Goal: Task Accomplishment & Management: Use online tool/utility

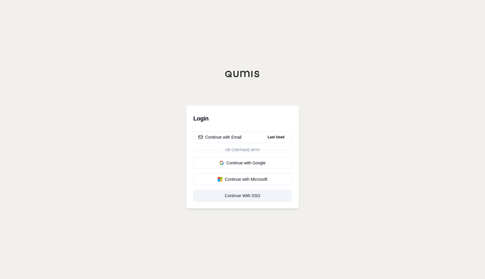
click at [242, 197] on div "Continue With SSO" at bounding box center [242, 196] width 88 height 6
click at [234, 137] on div "Continue with Email" at bounding box center [219, 137] width 43 height 6
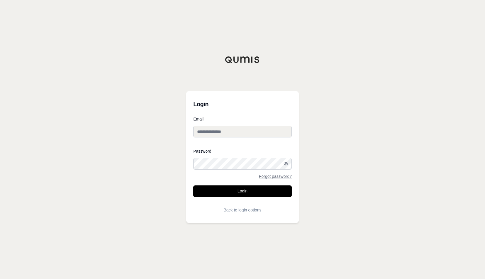
click at [222, 131] on input "Email" at bounding box center [242, 132] width 98 height 12
type input "**********"
click at [254, 191] on button "Login" at bounding box center [242, 192] width 98 height 12
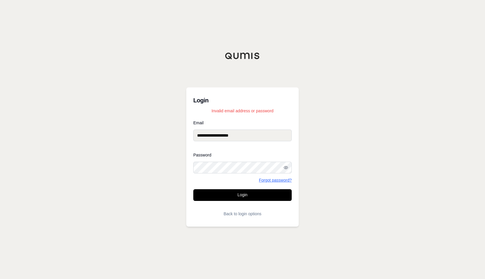
click at [276, 182] on link "Forgot password?" at bounding box center [275, 180] width 33 height 4
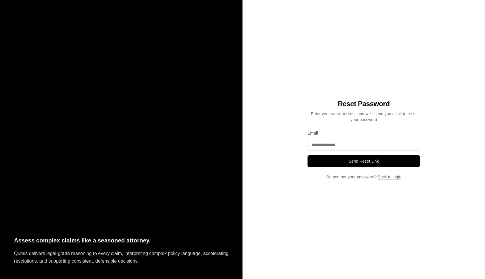
click at [353, 141] on input "Email" at bounding box center [363, 145] width 112 height 12
type input "**********"
click at [359, 160] on button "Send Reset Link" at bounding box center [363, 161] width 112 height 12
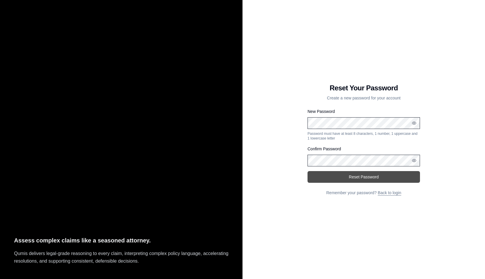
click at [369, 177] on button "Reset Password" at bounding box center [363, 177] width 112 height 12
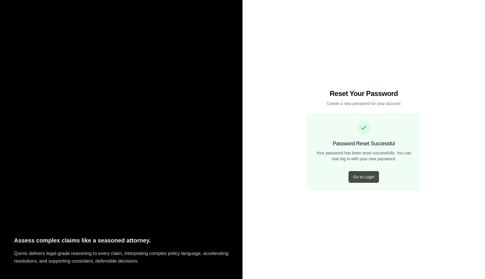
click at [362, 176] on button "Go to Login" at bounding box center [363, 177] width 30 height 12
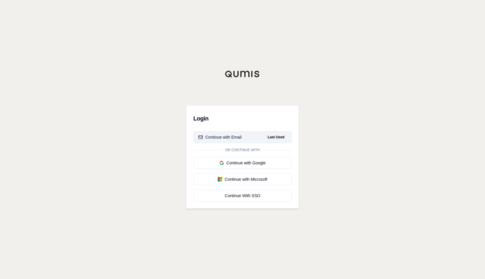
click at [240, 139] on div "Continue with Email" at bounding box center [219, 137] width 43 height 6
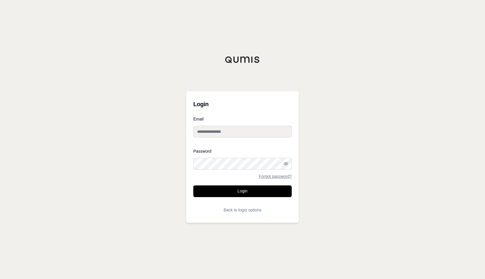
click at [230, 132] on input "Email" at bounding box center [242, 132] width 98 height 12
type input "**********"
click at [193, 186] on button "Login" at bounding box center [242, 192] width 98 height 12
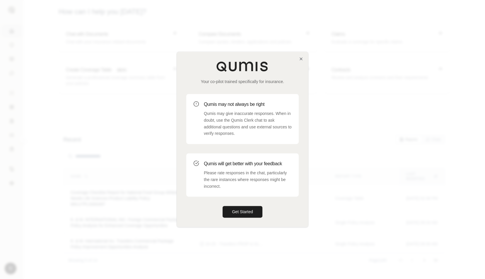
click at [301, 63] on div "Your co-pilot trained specifically for insurance. Qumis may not always be right…" at bounding box center [242, 139] width 131 height 175
click at [301, 62] on div "Your co-pilot trained specifically for insurance. Qumis may not always be right…" at bounding box center [242, 139] width 131 height 175
click at [301, 60] on icon "button" at bounding box center [301, 58] width 5 height 5
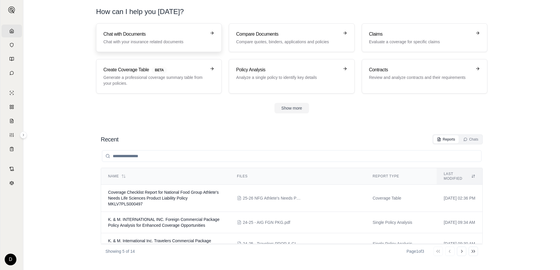
click at [153, 47] on link "Chat with Documents Chat with your insurance related documents" at bounding box center [159, 37] width 126 height 29
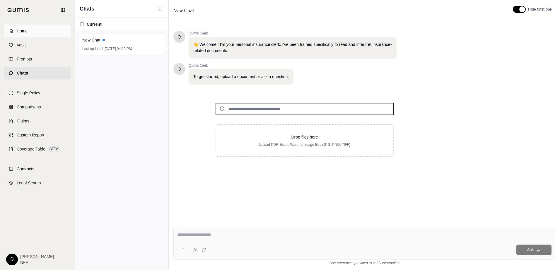
click at [15, 30] on link "Home" at bounding box center [37, 31] width 67 height 13
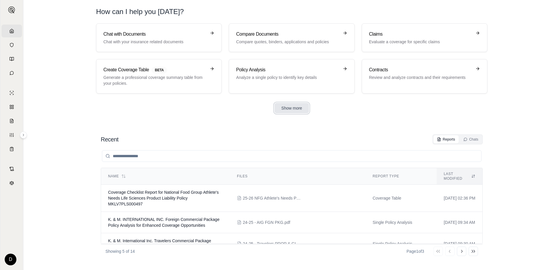
click at [300, 107] on button "Show more" at bounding box center [291, 108] width 35 height 11
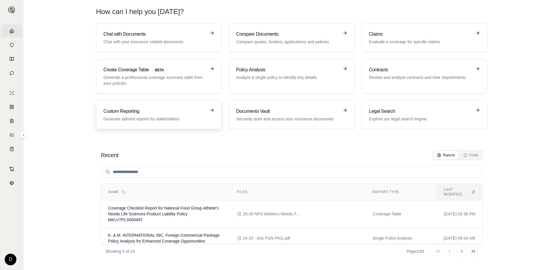
click at [170, 116] on div "Custom Reporting Generate tailored reports for stakeholders" at bounding box center [154, 115] width 103 height 14
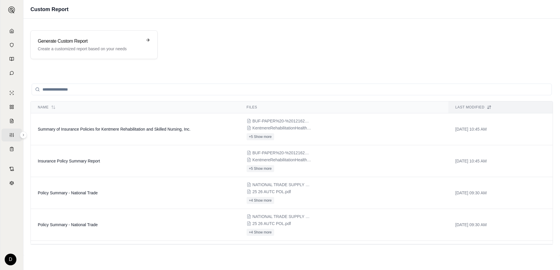
click at [110, 92] on input "search" at bounding box center [292, 90] width 520 height 12
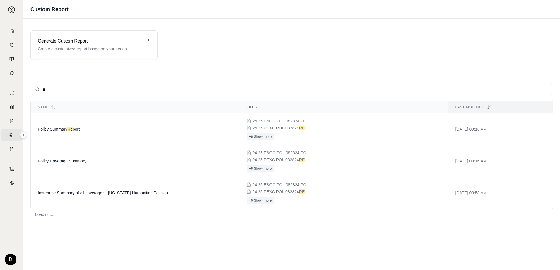
type input "*"
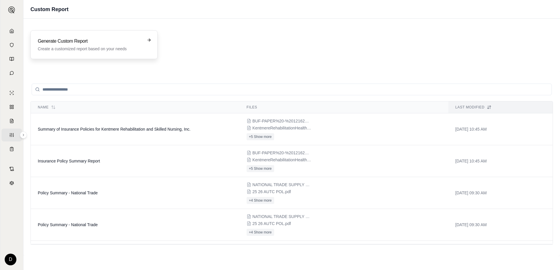
click at [91, 49] on p "Create a customized report based on your needs" at bounding box center [90, 49] width 104 height 6
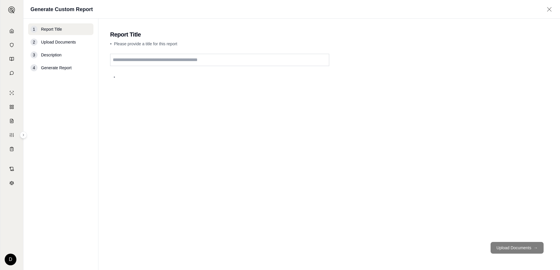
click at [158, 60] on input "text" at bounding box center [219, 60] width 219 height 12
click at [195, 58] on input "**********" at bounding box center [219, 60] width 219 height 12
click at [206, 62] on input "**********" at bounding box center [219, 60] width 219 height 12
type input "**********"
click at [484, 247] on button "Upload Documents →" at bounding box center [516, 248] width 53 height 12
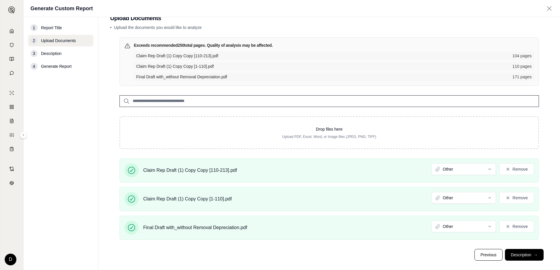
scroll to position [22, 0]
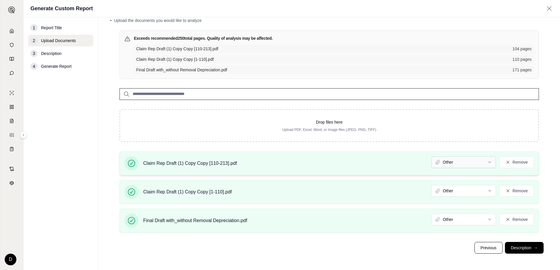
click at [470, 164] on html "Home Vault Prompts Chats Single Policy Comparisons Claims Custom Report Coverag…" at bounding box center [280, 135] width 560 height 270
click at [453, 162] on html "Document type updated successfully Home Vault Prompts Chats Single Policy Compa…" at bounding box center [280, 135] width 560 height 270
click at [459, 163] on html "Failed to update document type. Please try again. Home Vault Prompts Chats Sing…" at bounding box center [280, 135] width 560 height 270
click at [451, 194] on html "Document type updated successfully Home Vault Prompts Chats Single Policy Compa…" at bounding box center [280, 135] width 560 height 270
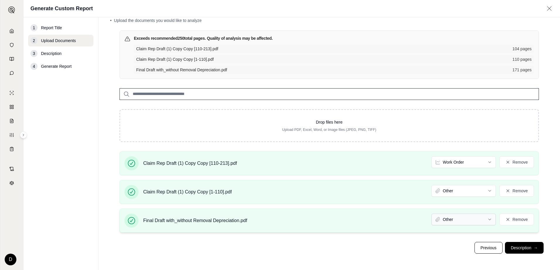
click at [452, 221] on html "Home Vault Prompts Chats Single Policy Comparisons Claims Custom Report Coverag…" at bounding box center [280, 135] width 560 height 270
click at [484, 245] on button "Description →" at bounding box center [524, 248] width 39 height 12
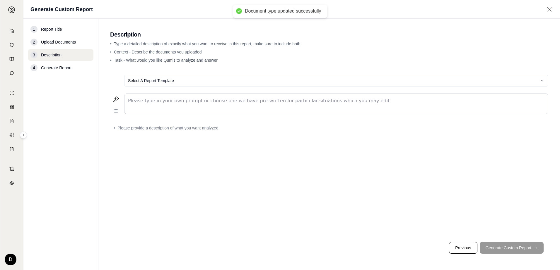
scroll to position [0, 0]
click at [174, 83] on html "Home Vault Prompts Chats Single Policy Comparisons Claims Custom Report Coverag…" at bounding box center [280, 135] width 560 height 270
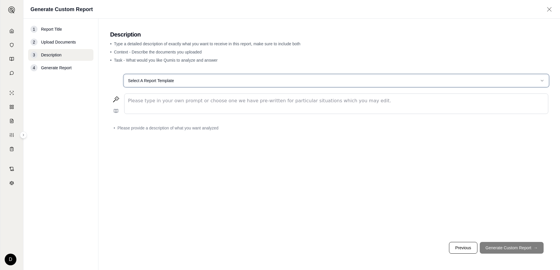
click at [175, 104] on html "Home Vault Prompts Chats Single Policy Comparisons Claims Custom Report Coverag…" at bounding box center [280, 135] width 560 height 270
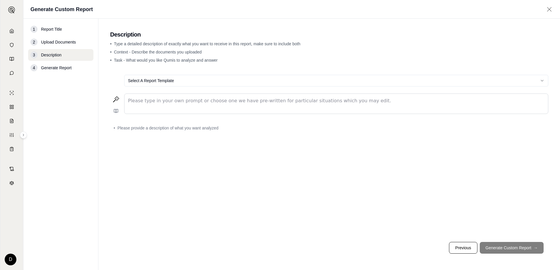
click at [178, 102] on p "editable markdown" at bounding box center [336, 100] width 416 height 7
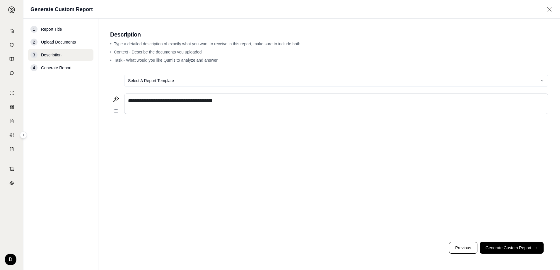
click at [231, 102] on p "**********" at bounding box center [336, 100] width 416 height 7
click at [484, 248] on button "Generate Custom Report →" at bounding box center [511, 248] width 64 height 12
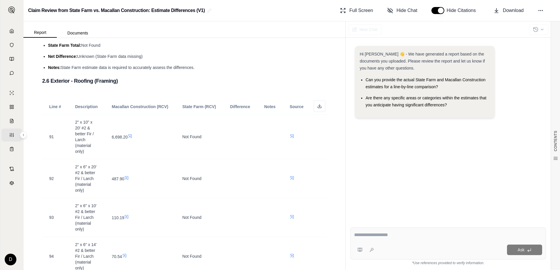
scroll to position [3454, 0]
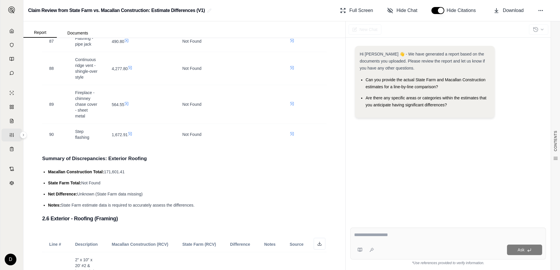
drag, startPoint x: 56, startPoint y: 157, endPoint x: 145, endPoint y: 164, distance: 89.8
click at [145, 169] on ul "Macallan Construction Total: 171,601.41 State Farm Total: Not Found Net Differe…" at bounding box center [184, 189] width 284 height 40
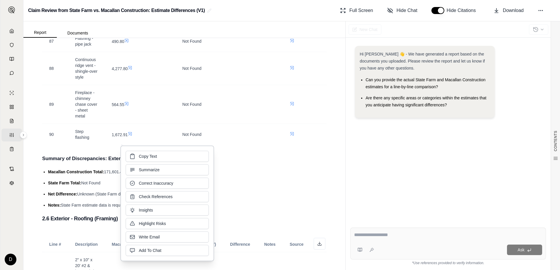
click at [145, 164] on div "Copy Text Summarize Correct Inaccuracy Check References Insights Highlight Risk…" at bounding box center [167, 203] width 83 height 105
click at [83, 181] on span "Not Found" at bounding box center [90, 183] width 19 height 5
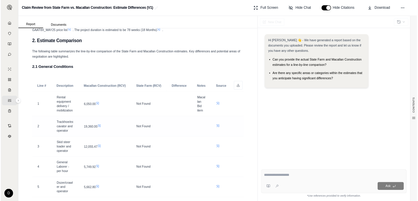
scroll to position [88, 0]
drag, startPoint x: 74, startPoint y: 126, endPoint x: 100, endPoint y: 152, distance: 36.8
click at [100, 152] on td "Rental equipment delivery / mobilization" at bounding box center [86, 140] width 37 height 33
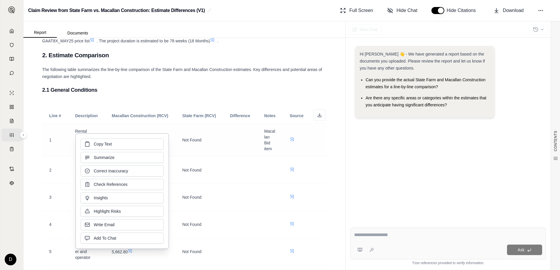
click at [268, 133] on span "Macallan Bid item" at bounding box center [269, 140] width 11 height 22
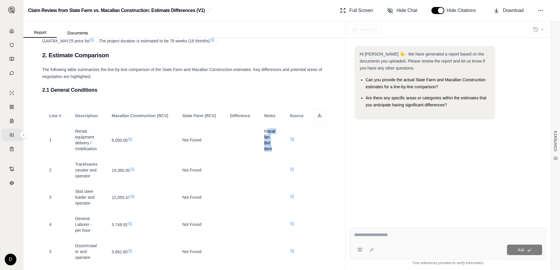
drag, startPoint x: 266, startPoint y: 132, endPoint x: 271, endPoint y: 152, distance: 21.2
click at [271, 152] on td "Macallan Bid item" at bounding box center [269, 140] width 25 height 33
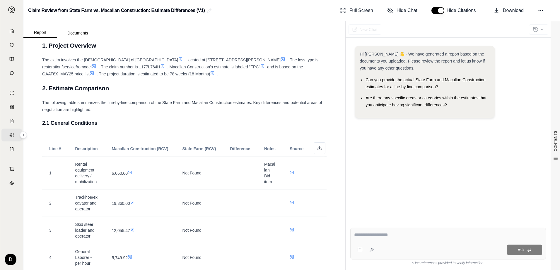
scroll to position [0, 0]
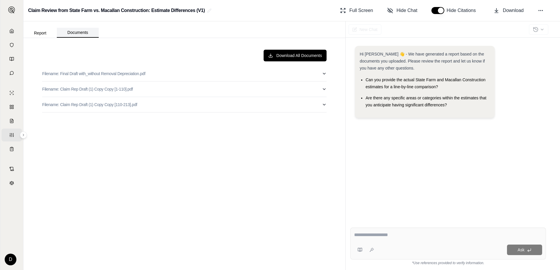
click at [71, 33] on button "Documents" at bounding box center [78, 33] width 42 height 10
click at [304, 58] on button "Download All Documents" at bounding box center [294, 56] width 63 height 12
click at [259, 188] on div "Download All Documents Filename: Final Draft with_without Removal Depreciation.…" at bounding box center [184, 154] width 294 height 218
click at [484, 83] on div "Hi [PERSON_NAME] 👋 - We have generated a report based on the documents you uplo…" at bounding box center [448, 84] width 186 height 77
click at [388, 234] on textarea at bounding box center [448, 235] width 188 height 7
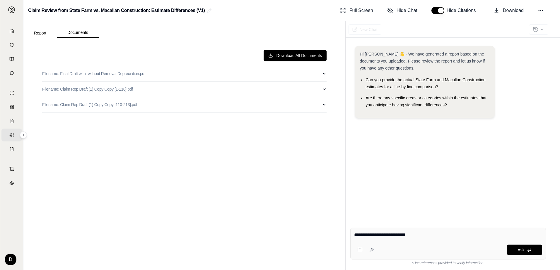
type textarea "**********"
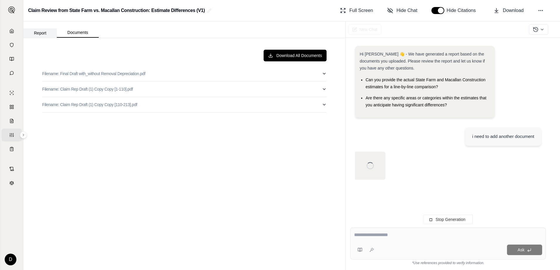
click at [42, 32] on button "Report" at bounding box center [39, 32] width 33 height 9
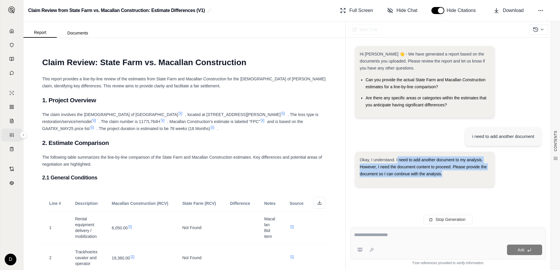
drag, startPoint x: 399, startPoint y: 162, endPoint x: 475, endPoint y: 178, distance: 77.3
click at [475, 178] on div "Okay, I understand. I need to add another document to my analysis. However, I n…" at bounding box center [424, 170] width 130 height 26
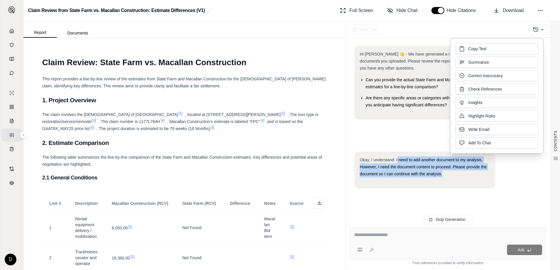
click at [475, 178] on div "Okay, I understand. I need to add another document to my analysis. However, I n…" at bounding box center [424, 170] width 130 height 26
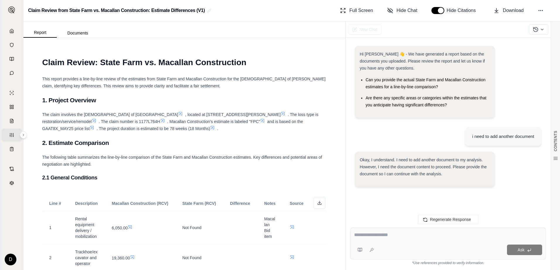
click at [471, 180] on div "Okay, I understand. I need to add another document to my analysis. However, I n…" at bounding box center [424, 170] width 130 height 26
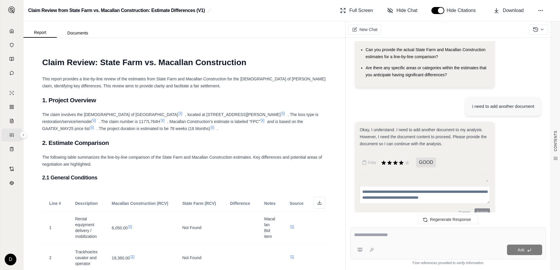
scroll to position [42, 0]
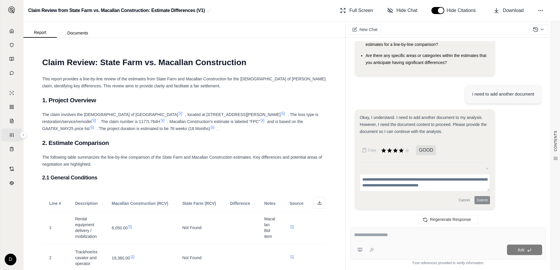
click at [460, 205] on div "Okay, I understand. I need to add another document to my analysis. However, I n…" at bounding box center [425, 159] width 140 height 100
click at [460, 202] on button "Cancel" at bounding box center [464, 200] width 16 height 8
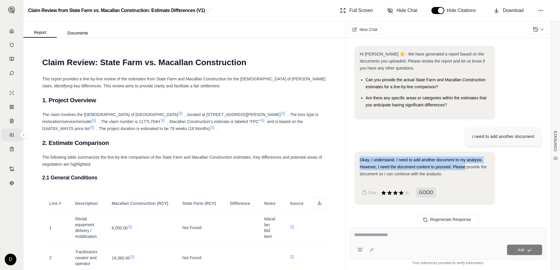
drag, startPoint x: 360, startPoint y: 161, endPoint x: 464, endPoint y: 169, distance: 104.2
click at [464, 169] on span "Okay, I understand. I need to add another document to my analysis. However, I n…" at bounding box center [422, 167] width 127 height 19
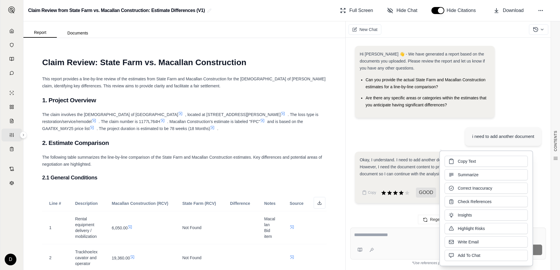
click at [399, 171] on div "Okay, I understand. I need to add another document to my analysis. However, I n…" at bounding box center [424, 167] width 130 height 21
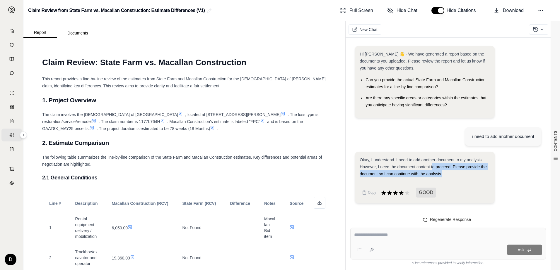
drag, startPoint x: 433, startPoint y: 167, endPoint x: 473, endPoint y: 174, distance: 41.1
click at [473, 174] on div "Okay, I understand. I need to add another document to my analysis. However, I n…" at bounding box center [424, 167] width 130 height 21
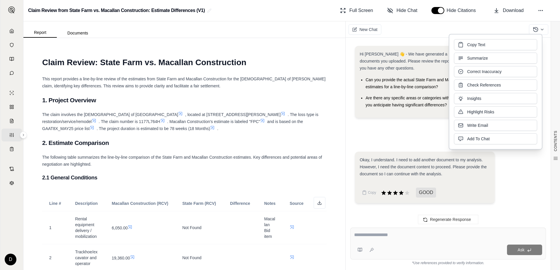
drag, startPoint x: 473, startPoint y: 174, endPoint x: 489, endPoint y: 186, distance: 19.8
click at [484, 186] on div "Okay, I understand. I need to add another document to my analysis. However, I n…" at bounding box center [424, 178] width 130 height 42
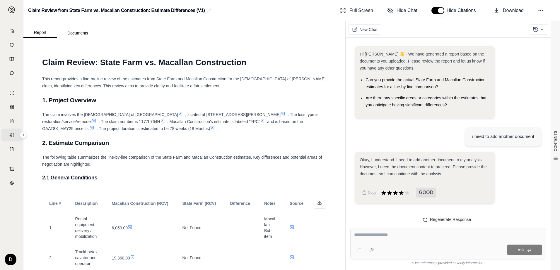
click at [377, 237] on textarea at bounding box center [448, 235] width 188 height 7
click at [484, 11] on icon at bounding box center [540, 11] width 6 height 6
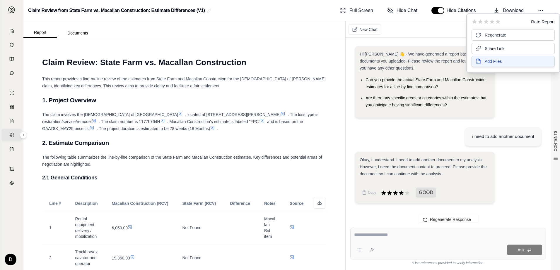
click at [484, 64] on button "Add Files" at bounding box center [512, 61] width 83 height 11
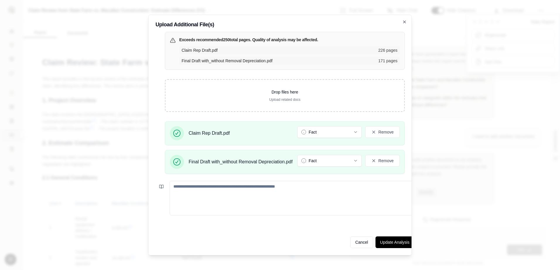
click at [393, 224] on div "Exceeds recommended 250 total pages. Quality of analysis may be affected. Claim…" at bounding box center [284, 130] width 258 height 196
click at [393, 243] on button "Update Analysis" at bounding box center [394, 243] width 39 height 12
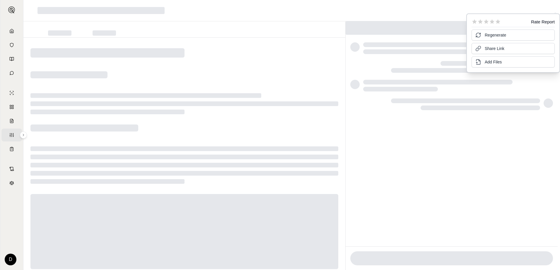
click at [455, 7] on div at bounding box center [291, 10] width 536 height 21
click at [466, 161] on div at bounding box center [451, 142] width 212 height 209
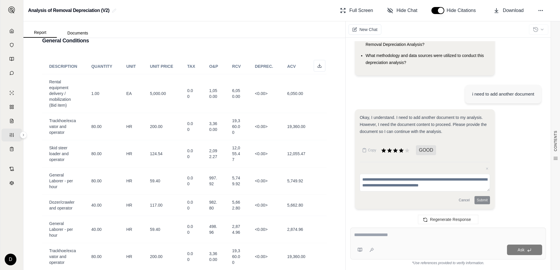
scroll to position [172, 0]
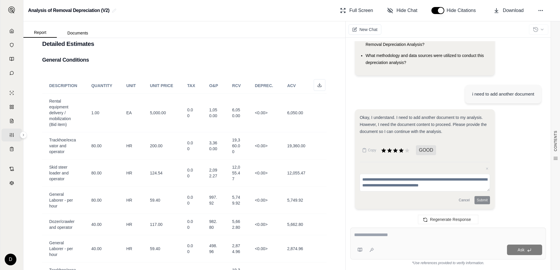
click at [367, 230] on div "Ask" at bounding box center [448, 244] width 196 height 32
drag, startPoint x: 48, startPoint y: 99, endPoint x: 73, endPoint y: 124, distance: 35.2
click at [73, 124] on td "Rental equipment delivery / mobilization (Bid item)" at bounding box center [63, 113] width 42 height 39
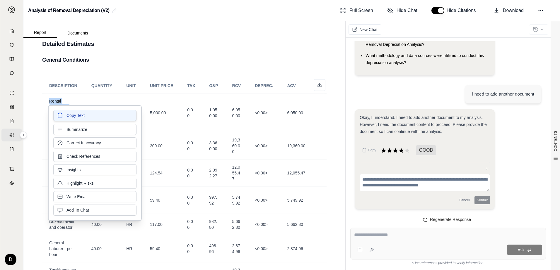
drag, startPoint x: 73, startPoint y: 124, endPoint x: 71, endPoint y: 120, distance: 4.6
drag, startPoint x: 71, startPoint y: 120, endPoint x: 66, endPoint y: 116, distance: 6.0
click at [66, 116] on span "Copy Text" at bounding box center [75, 116] width 18 height 6
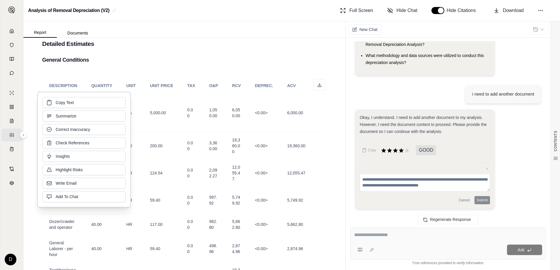
drag, startPoint x: 62, startPoint y: 110, endPoint x: 429, endPoint y: 243, distance: 390.3
click at [429, 243] on div "Ask" at bounding box center [448, 244] width 196 height 32
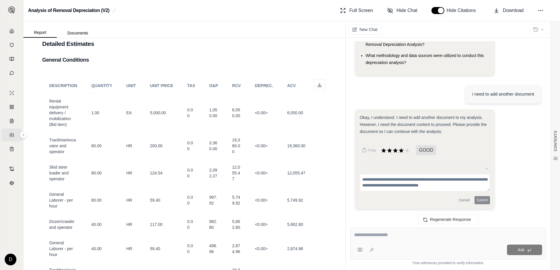
click at [419, 242] on div "Ask" at bounding box center [448, 244] width 196 height 32
type textarea "**********"
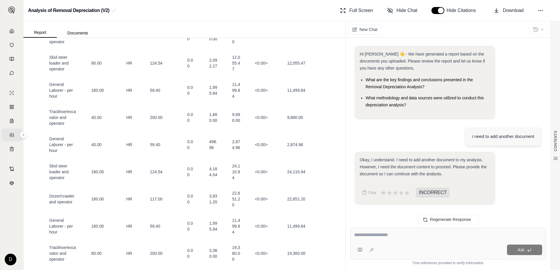
scroll to position [570, 0]
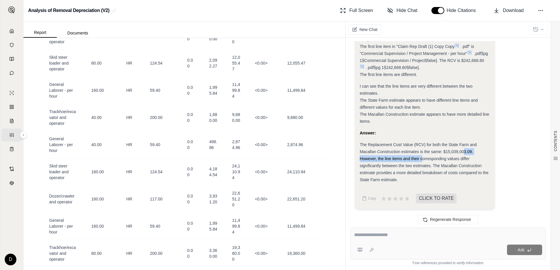
drag, startPoint x: 424, startPoint y: 156, endPoint x: 463, endPoint y: 155, distance: 39.0
click at [463, 155] on div "The Replacement Cost Value (RCV) for both the State Farm and Macallan Construct…" at bounding box center [424, 162] width 130 height 42
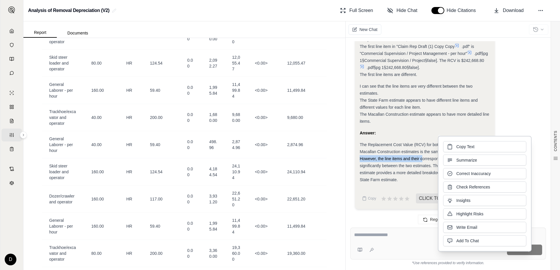
click at [387, 160] on span "The Replacement Cost Value (RCV) for both the State Farm and Macallan Construct…" at bounding box center [423, 163] width 129 height 40
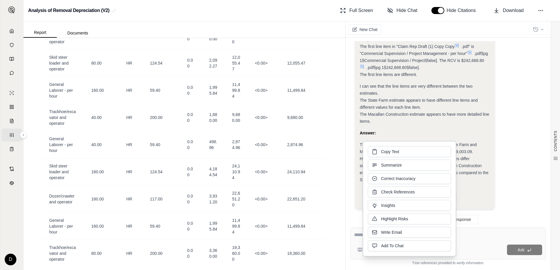
click at [479, 143] on div "The Replacement Cost Value (RCV) for both the State Farm and Macallan Construct…" at bounding box center [424, 162] width 130 height 42
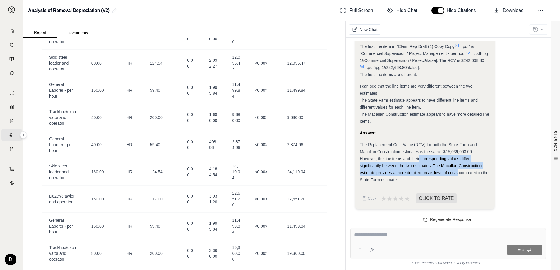
drag, startPoint x: 419, startPoint y: 160, endPoint x: 457, endPoint y: 170, distance: 38.7
click at [457, 170] on div "The Replacement Cost Value (RCV) for both the State Farm and Macallan Construct…" at bounding box center [424, 162] width 130 height 42
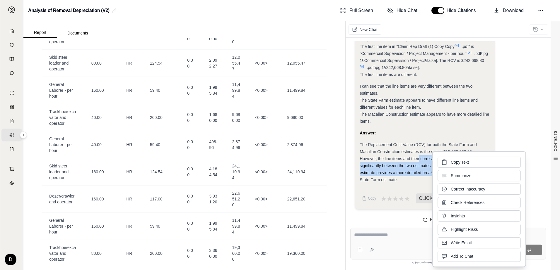
drag, startPoint x: 457, startPoint y: 170, endPoint x: 397, endPoint y: 170, distance: 60.0
click at [397, 170] on div "The Replacement Cost Value (RCV) for both the State Farm and Macallan Construct…" at bounding box center [424, 162] width 130 height 42
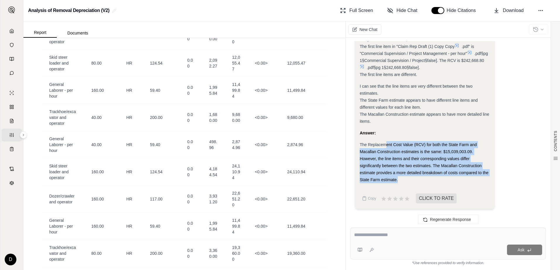
drag, startPoint x: 386, startPoint y: 148, endPoint x: 458, endPoint y: 178, distance: 77.8
click at [458, 178] on div "The Replacement Cost Value (RCV) for both the State Farm and Macallan Construct…" at bounding box center [424, 162] width 130 height 42
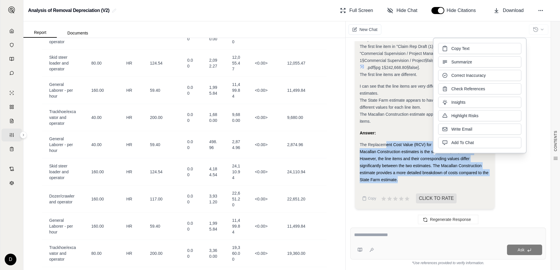
drag, startPoint x: 458, startPoint y: 178, endPoint x: 385, endPoint y: 176, distance: 72.6
click at [385, 176] on div "The Replacement Cost Value (RCV) for both the State Farm and Macallan Construct…" at bounding box center [424, 162] width 130 height 42
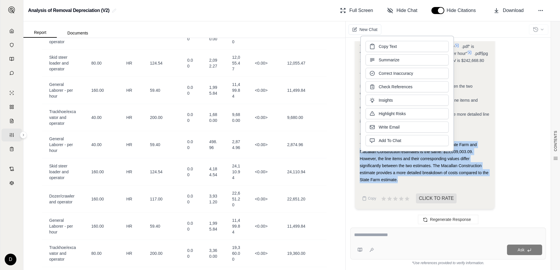
click at [435, 178] on div "The Replacement Cost Value (RCV) for both the State Farm and Macallan Construct…" at bounding box center [424, 162] width 130 height 42
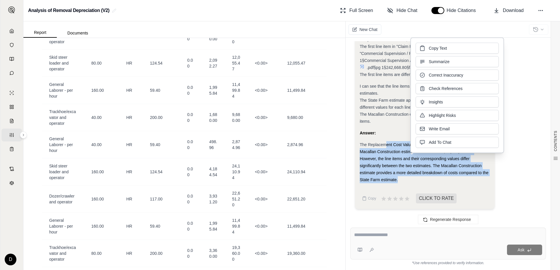
click at [426, 167] on span "The Replacement Cost Value (RCV) for both the State Farm and Macallan Construct…" at bounding box center [423, 163] width 129 height 40
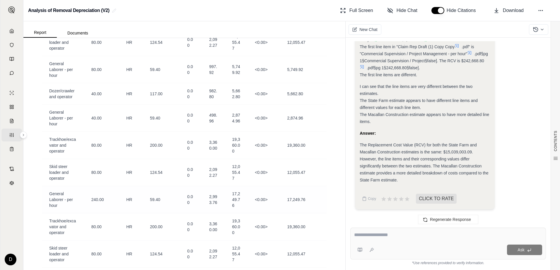
scroll to position [263, 0]
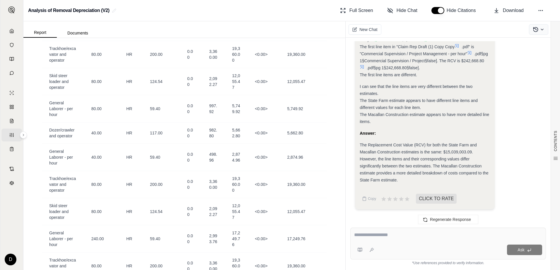
click at [484, 30] on icon at bounding box center [542, 29] width 5 height 5
click at [463, 27] on div "New Chat" at bounding box center [452, 29] width 214 height 16
click at [484, 30] on icon at bounding box center [542, 29] width 5 height 5
click at [445, 30] on div "New Chat" at bounding box center [452, 29] width 214 height 16
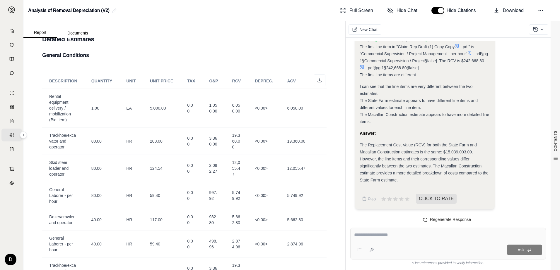
scroll to position [176, 0]
drag, startPoint x: 340, startPoint y: 64, endPoint x: 344, endPoint y: 40, distance: 23.4
click at [344, 40] on div "CONTENTS Table of Contents FIRST [DEMOGRAPHIC_DATA]... Introduction Property An…" at bounding box center [184, 154] width 322 height 232
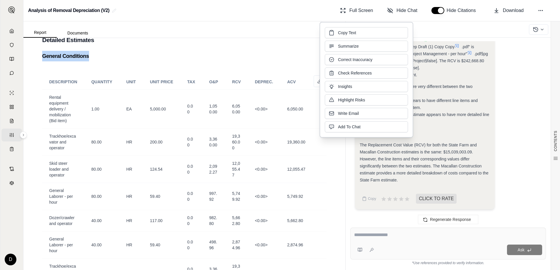
drag, startPoint x: 344, startPoint y: 40, endPoint x: 250, endPoint y: 55, distance: 95.4
click at [250, 55] on h3 "General Conditions" at bounding box center [184, 56] width 284 height 11
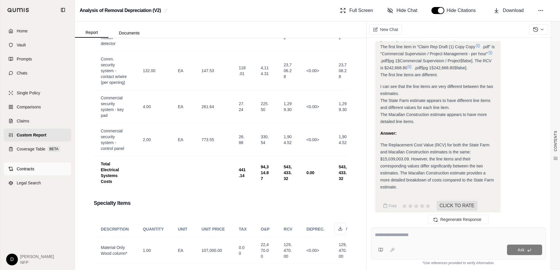
scroll to position [2182, 0]
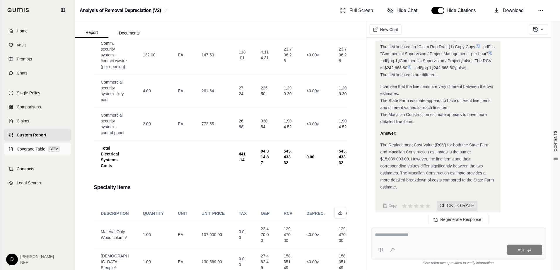
click at [22, 150] on span "Coverage Table" at bounding box center [31, 149] width 29 height 6
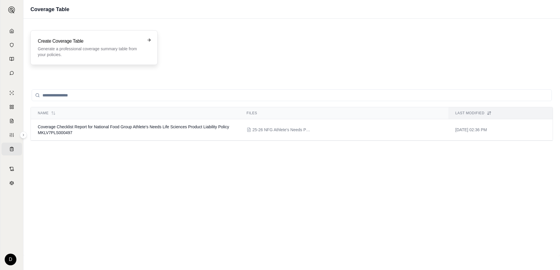
click at [66, 47] on p "Generate a professional coverage summary table from your policies." at bounding box center [90, 52] width 104 height 12
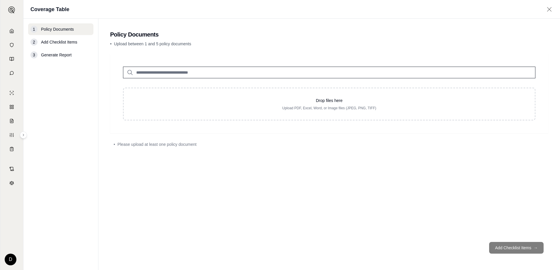
click at [64, 41] on span "Add Checklist Items" at bounding box center [59, 42] width 36 height 6
click at [60, 31] on span "Policy Documents" at bounding box center [57, 29] width 33 height 6
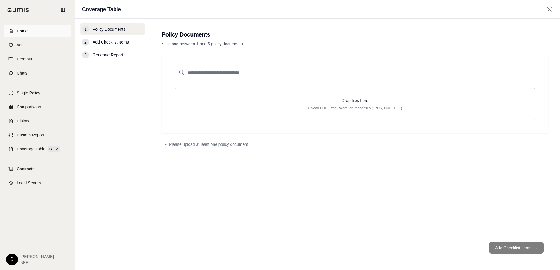
click at [12, 32] on icon at bounding box center [10, 31] width 5 height 5
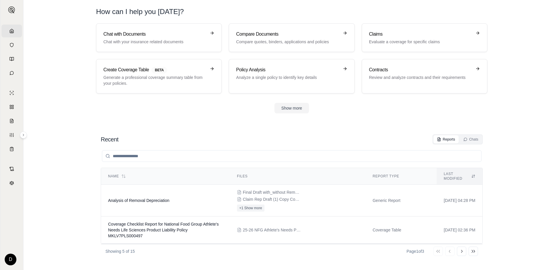
click at [292, 115] on section "Chat with Documents Chat with your insurance related documents Compare Document…" at bounding box center [292, 73] width 532 height 100
click at [292, 109] on button "Show more" at bounding box center [291, 108] width 35 height 11
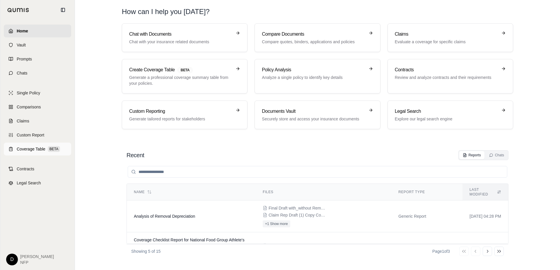
click at [33, 150] on span "Coverage Table" at bounding box center [31, 149] width 29 height 6
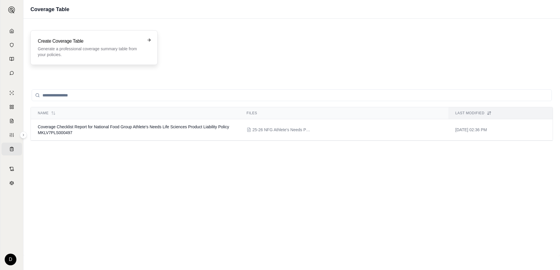
click at [78, 39] on h3 "Create Coverage Table" at bounding box center [90, 41] width 104 height 7
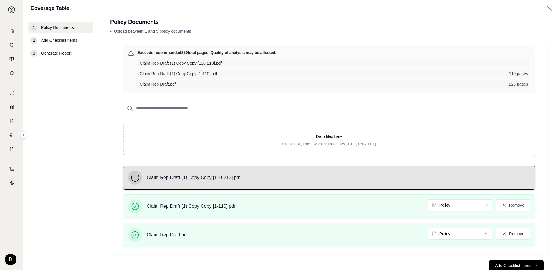
scroll to position [29, 0]
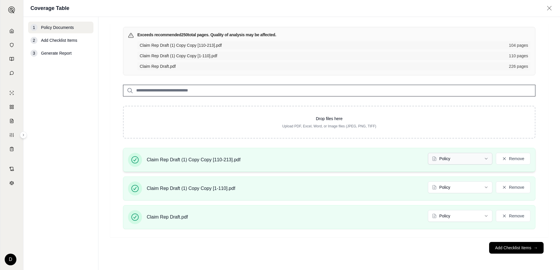
click at [447, 160] on html "Home Vault Prompts Chats Single Policy Comparisons Claims Custom Report Coverag…" at bounding box center [280, 135] width 560 height 270
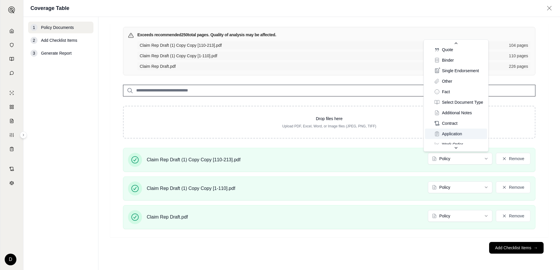
scroll to position [5, 0]
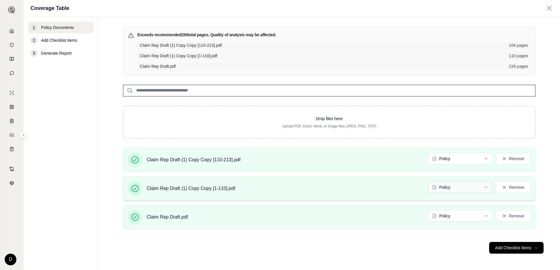
click at [458, 189] on html "Home Vault Prompts Chats Single Policy Comparisons Claims Custom Report Coverag…" at bounding box center [280, 135] width 560 height 270
click at [438, 219] on html "Document type updated successfully Home Vault Prompts Chats Single Policy Compa…" at bounding box center [280, 135] width 560 height 270
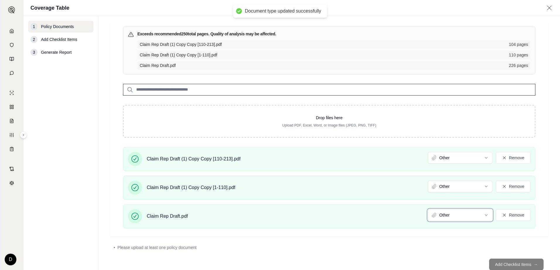
scroll to position [45, 0]
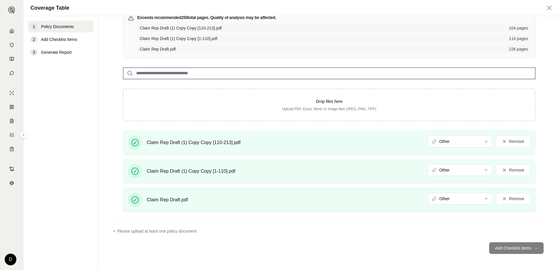
click at [457, 232] on div "• Please upload at least one policy document" at bounding box center [329, 232] width 431 height 6
click at [484, 257] on footer "Add Checklist Items →" at bounding box center [329, 248] width 438 height 21
click at [484, 250] on footer "Add Checklist Items →" at bounding box center [329, 248] width 438 height 21
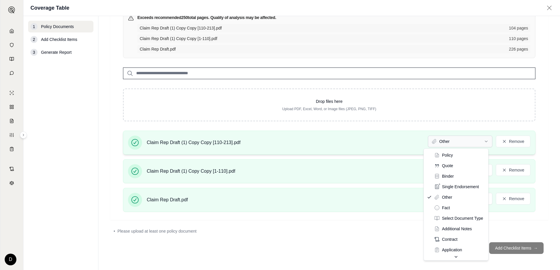
click at [463, 143] on html "Home Vault Prompts Chats Single Policy Comparisons Claims Custom Report Coverag…" at bounding box center [280, 135] width 560 height 270
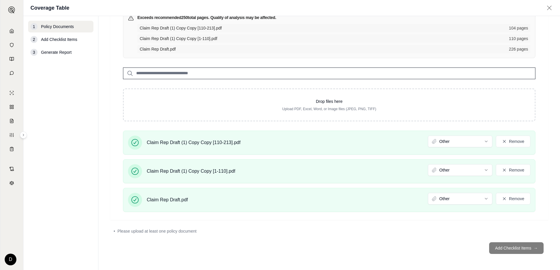
click at [458, 171] on html "Home Vault Prompts Chats Single Policy Comparisons Claims Custom Report Coverag…" at bounding box center [280, 135] width 560 height 270
click at [449, 197] on html "Document type updated successfully Home Vault Prompts Chats Single Policy Compa…" at bounding box center [280, 135] width 560 height 270
click at [484, 248] on footer "Add Checklist Items →" at bounding box center [329, 248] width 438 height 21
click at [472, 144] on html "Home Vault Prompts Chats Single Policy Comparisons Claims Custom Report Coverag…" at bounding box center [280, 135] width 560 height 270
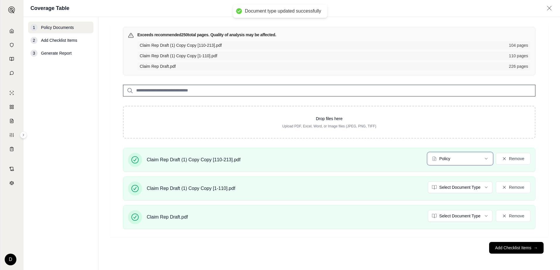
scroll to position [29, 0]
click at [455, 143] on div "Exceeds recommended 250 total pages. Quality of analysis may be affected. Claim…" at bounding box center [329, 130] width 431 height 207
click at [451, 160] on html "Document type updated successfully Home Vault Prompts Chats Single Policy Compa…" at bounding box center [280, 135] width 560 height 270
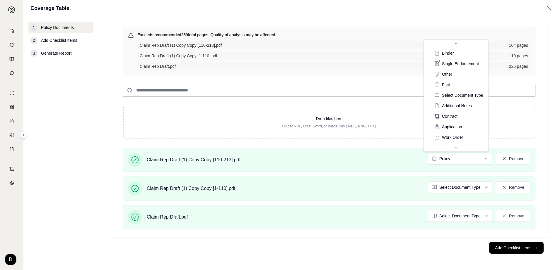
scroll to position [32, 0]
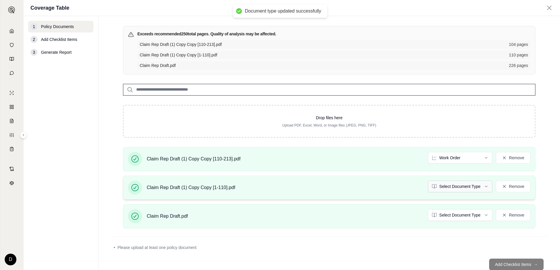
click at [443, 189] on html "Document type updated successfully Home Vault Prompts Chats Single Policy Compa…" at bounding box center [280, 135] width 560 height 270
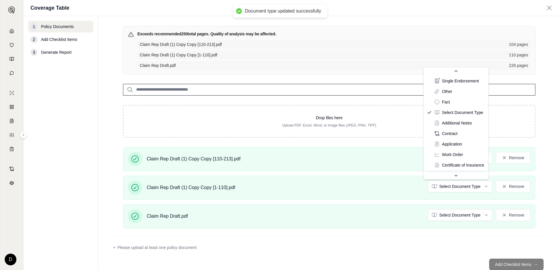
scroll to position [35, 0]
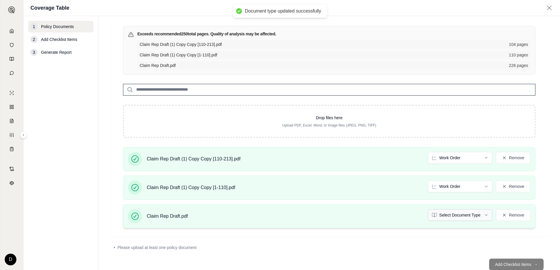
click at [453, 217] on html "Document type updated successfully Home Vault Prompts Chats Single Policy Compa…" at bounding box center [280, 135] width 560 height 270
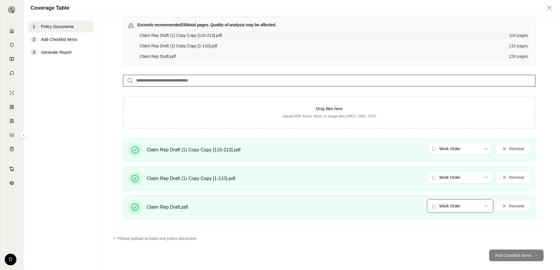
scroll to position [45, 0]
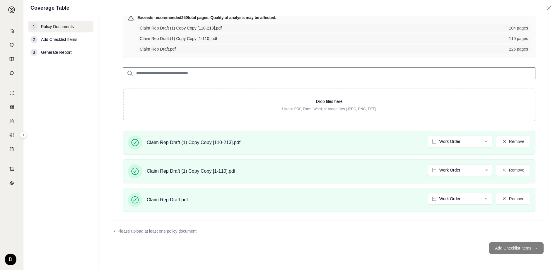
click at [484, 253] on footer "Add Checklist Items →" at bounding box center [329, 248] width 438 height 21
click at [484, 251] on footer "Add Checklist Items →" at bounding box center [329, 248] width 438 height 21
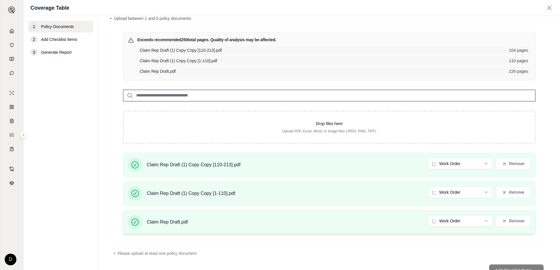
scroll to position [0, 0]
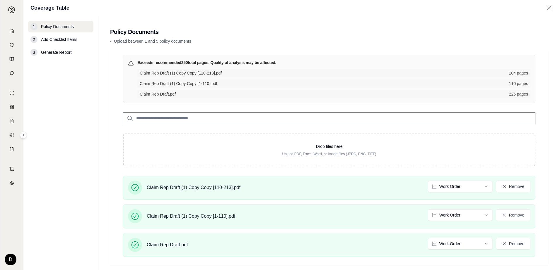
click at [281, 121] on input "search" at bounding box center [329, 119] width 412 height 12
click at [72, 45] on div "2 Add Checklist Items" at bounding box center [60, 40] width 65 height 12
click at [71, 41] on span "Add Checklist Items" at bounding box center [59, 40] width 36 height 6
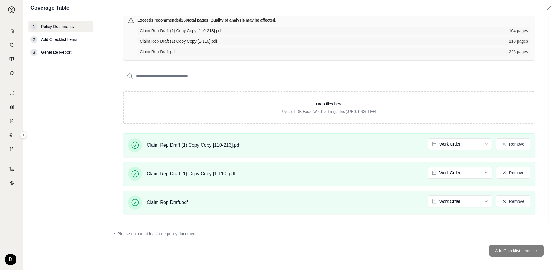
scroll to position [45, 0]
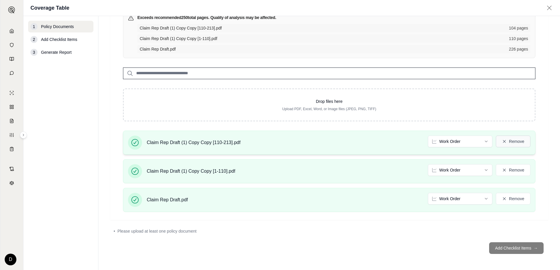
click at [484, 144] on button "Remove" at bounding box center [513, 142] width 35 height 12
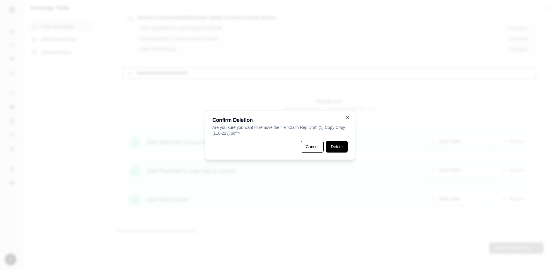
click at [341, 147] on button "Delete" at bounding box center [337, 147] width 22 height 12
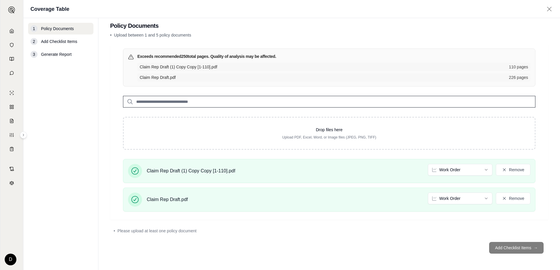
scroll to position [8, 0]
click at [484, 168] on button "Remove" at bounding box center [513, 170] width 35 height 12
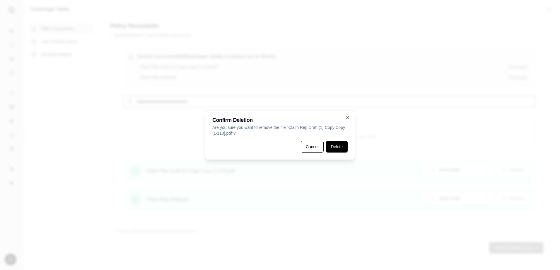
click at [340, 147] on button "Delete" at bounding box center [337, 147] width 22 height 12
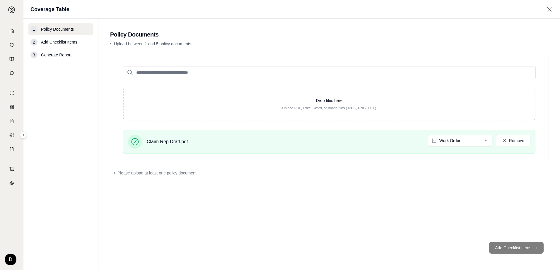
scroll to position [0, 0]
click at [484, 145] on button "Remove" at bounding box center [513, 141] width 35 height 12
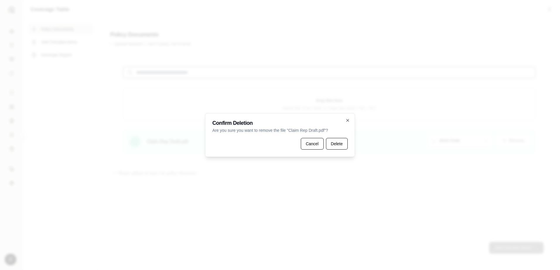
click at [333, 142] on button "Delete" at bounding box center [337, 144] width 22 height 12
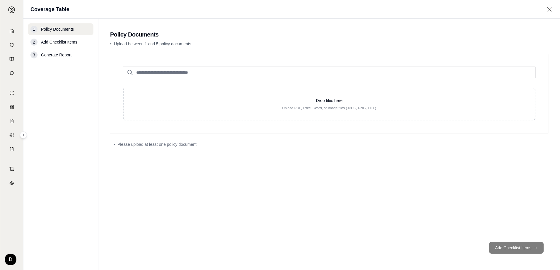
click at [8, 31] on link "Home" at bounding box center [11, 31] width 20 height 13
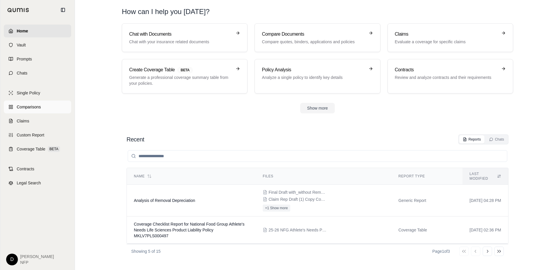
click at [11, 109] on rect at bounding box center [11, 107] width 1 height 1
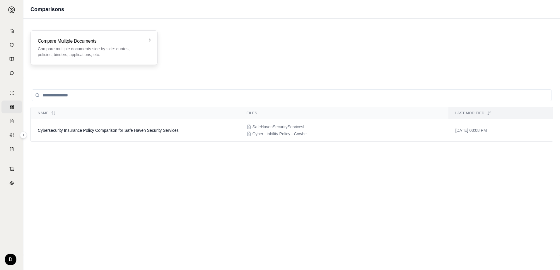
click at [118, 46] on div "Compare Mulitple Documents Compare multiple documents side by side: quotes, pol…" at bounding box center [90, 48] width 104 height 20
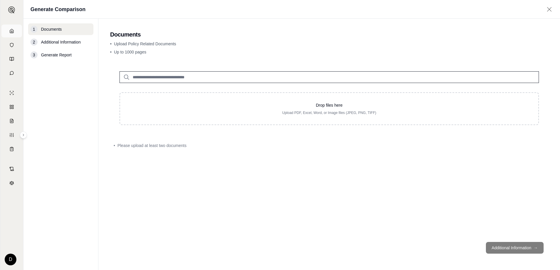
click at [14, 28] on link "Home" at bounding box center [11, 31] width 20 height 13
